Goal: Find contact information: Find contact information

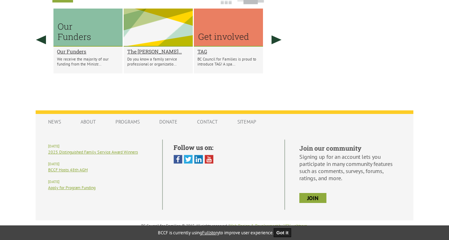
scroll to position [587, 0]
click at [207, 120] on link "Contact" at bounding box center [207, 122] width 35 height 14
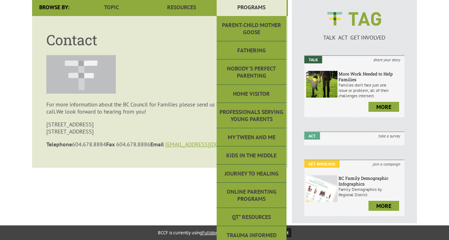
scroll to position [143, 0]
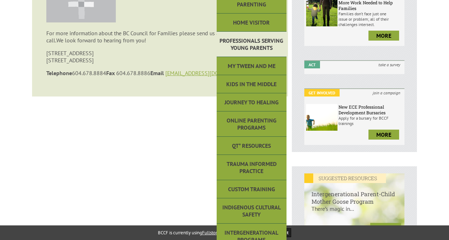
click at [270, 43] on link "Professionals Serving Young Parents" at bounding box center [252, 44] width 70 height 25
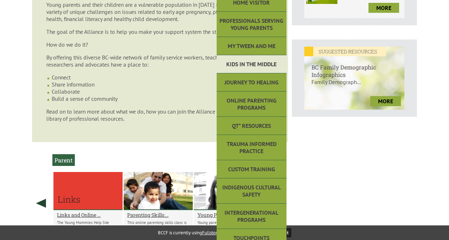
scroll to position [321, 0]
